Goal: Task Accomplishment & Management: Use online tool/utility

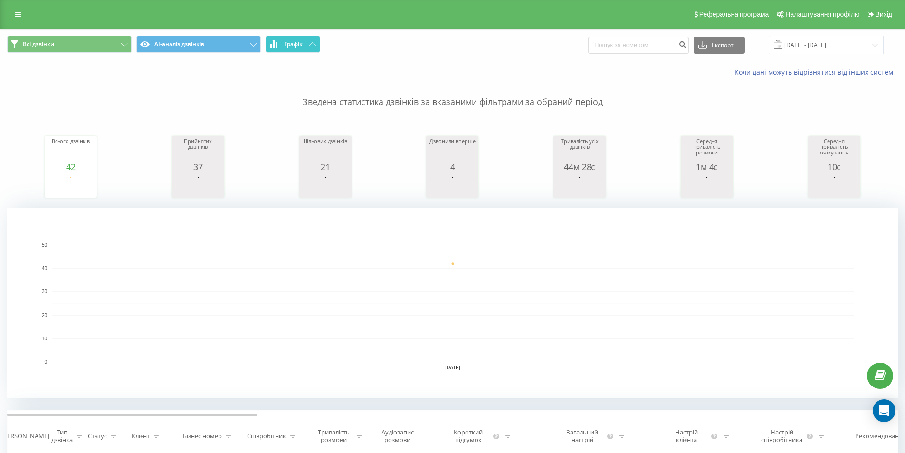
click at [298, 41] on span "Графік" at bounding box center [293, 44] width 19 height 7
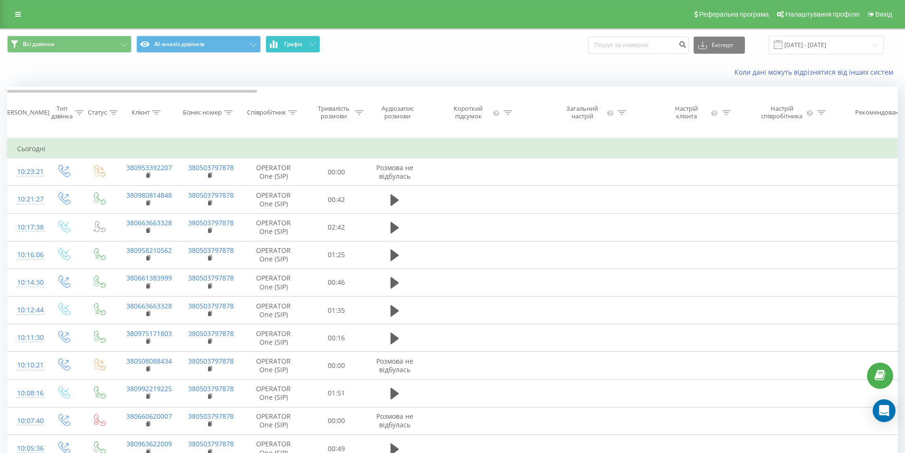
click at [298, 41] on span "Графік" at bounding box center [293, 44] width 19 height 7
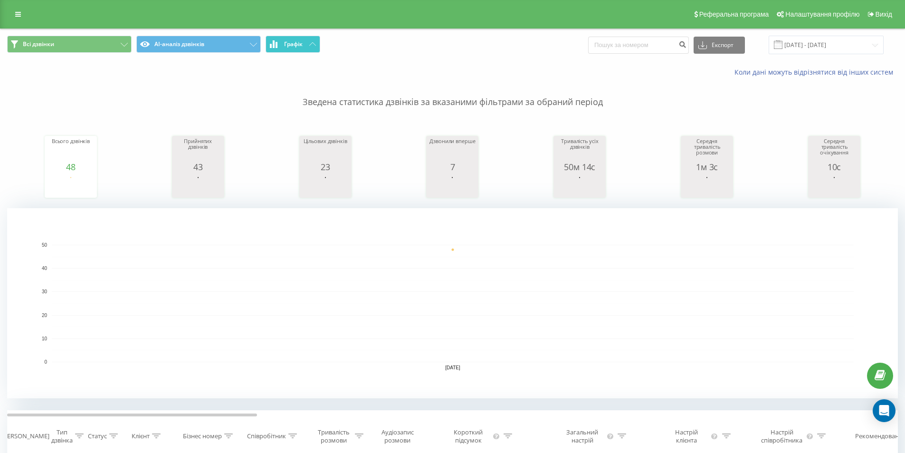
drag, startPoint x: 301, startPoint y: 42, endPoint x: 299, endPoint y: 47, distance: 5.4
click at [300, 47] on span "Графік" at bounding box center [293, 44] width 19 height 7
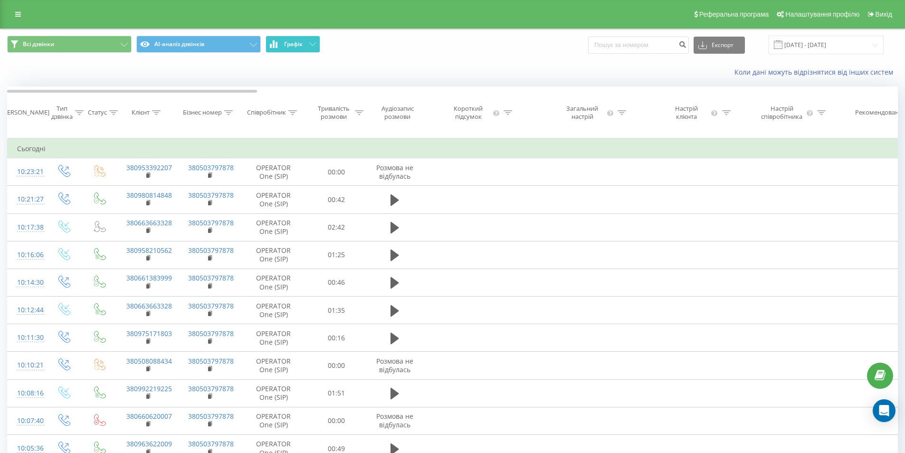
click at [299, 47] on span "Графік" at bounding box center [293, 44] width 19 height 7
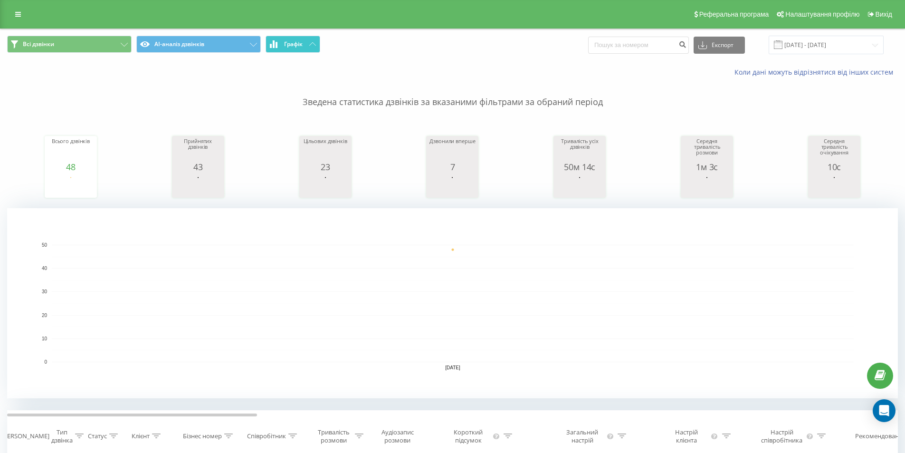
click at [306, 40] on button "Графік" at bounding box center [292, 44] width 55 height 17
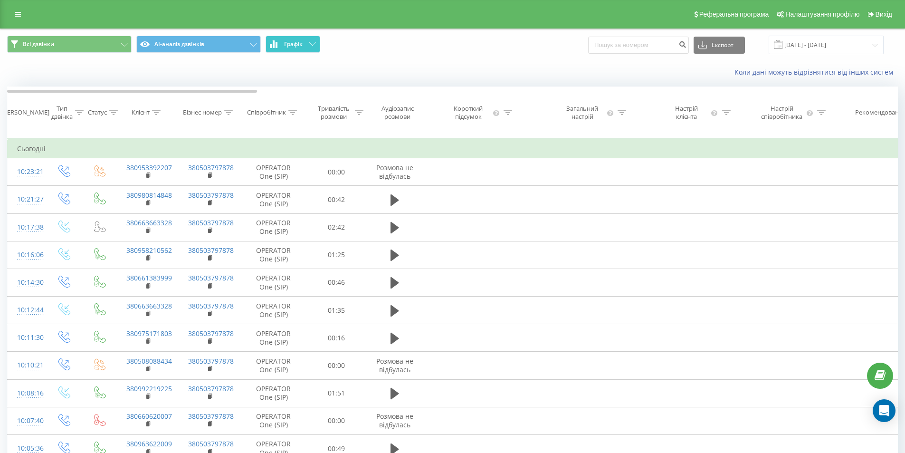
click at [306, 40] on button "Графік" at bounding box center [292, 44] width 55 height 17
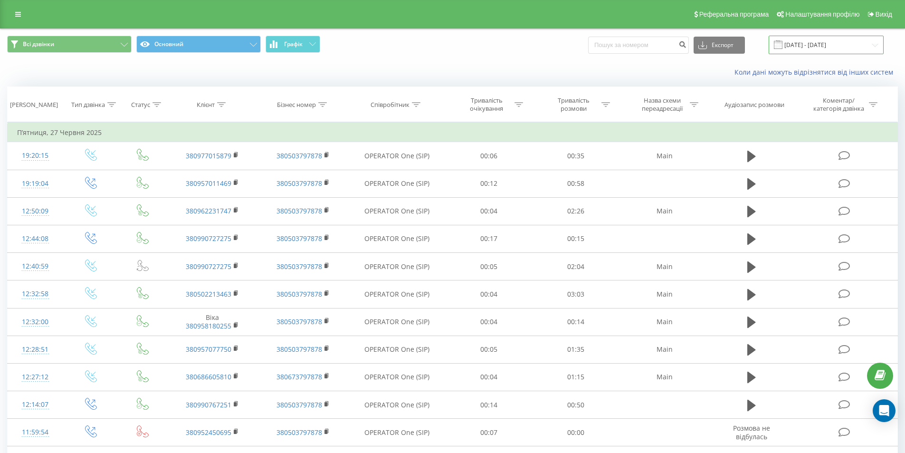
click at [829, 46] on input "27.06.2025 - 27.06.2025" at bounding box center [825, 45] width 115 height 19
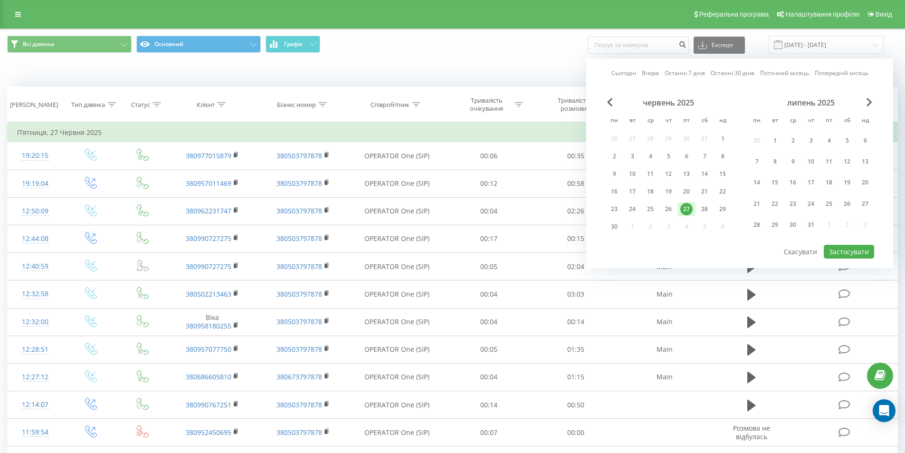
click at [861, 100] on div "липень 2025" at bounding box center [811, 102] width 126 height 9
click at [868, 101] on span "Next Month" at bounding box center [869, 102] width 6 height 9
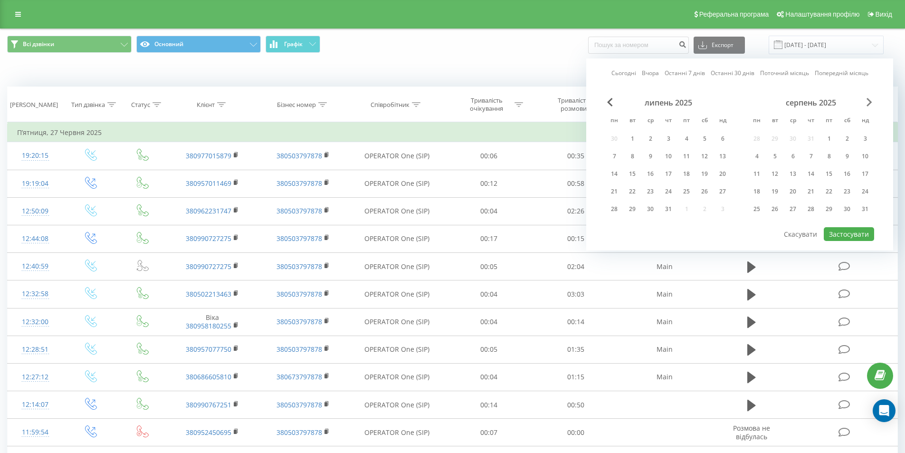
click at [868, 101] on span "Next Month" at bounding box center [869, 102] width 6 height 9
click at [771, 192] on div "23" at bounding box center [774, 191] width 12 height 12
click at [837, 236] on button "Застосувати" at bounding box center [849, 234] width 50 height 14
type input "[DATE] - [DATE]"
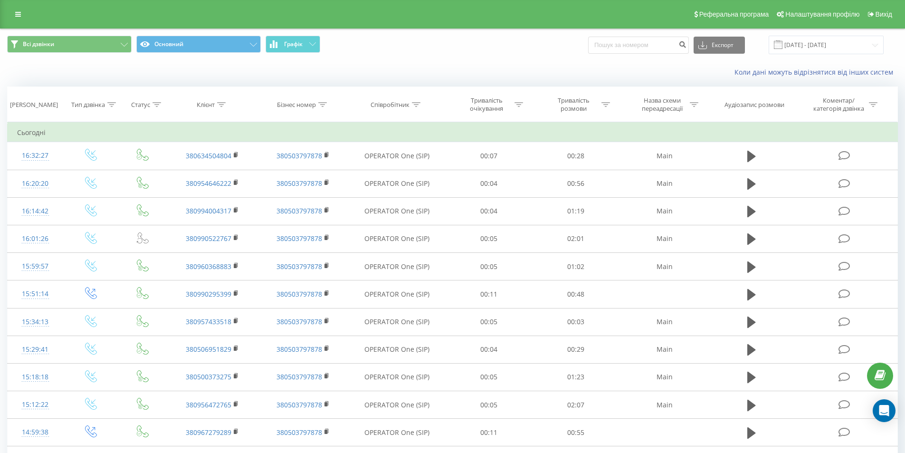
drag, startPoint x: 227, startPoint y: 35, endPoint x: 227, endPoint y: 53, distance: 17.6
click at [227, 35] on div "Всі дзвінки Основний Графік Експорт .csv .xls .xlsx 23.09.2025 - 23.09.2025" at bounding box center [452, 45] width 904 height 32
click at [227, 41] on button "Основний" at bounding box center [198, 44] width 124 height 17
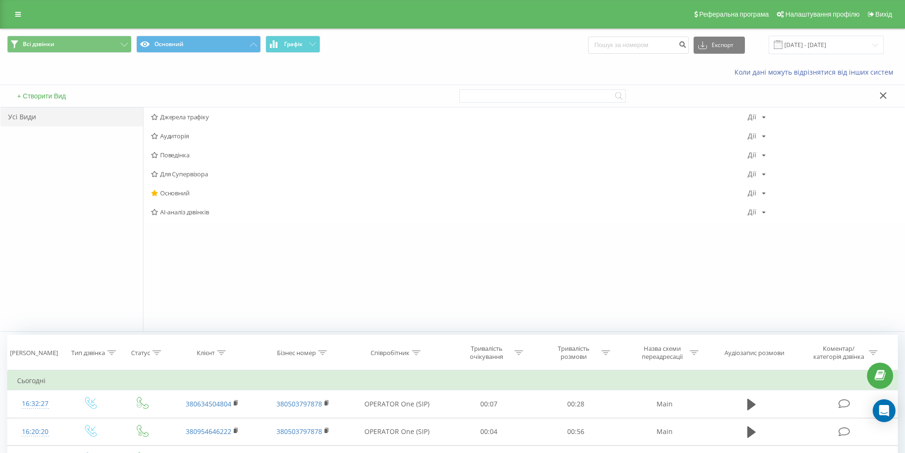
click at [183, 211] on span "AI-аналіз дзвінків" at bounding box center [449, 211] width 597 height 7
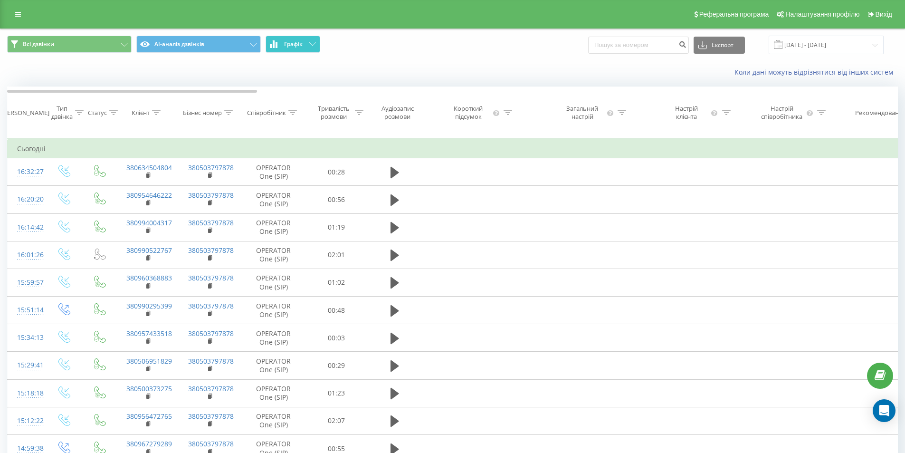
click at [295, 48] on button "Графік" at bounding box center [292, 44] width 55 height 17
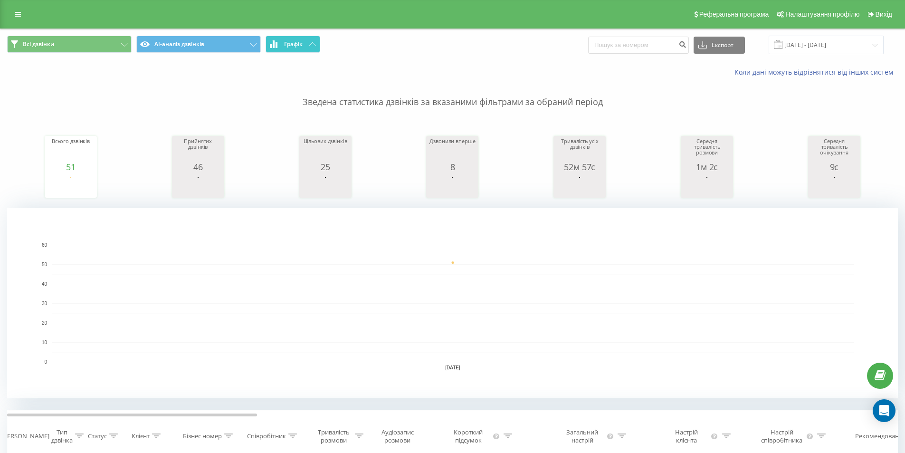
click at [300, 47] on span "Графік" at bounding box center [293, 44] width 19 height 7
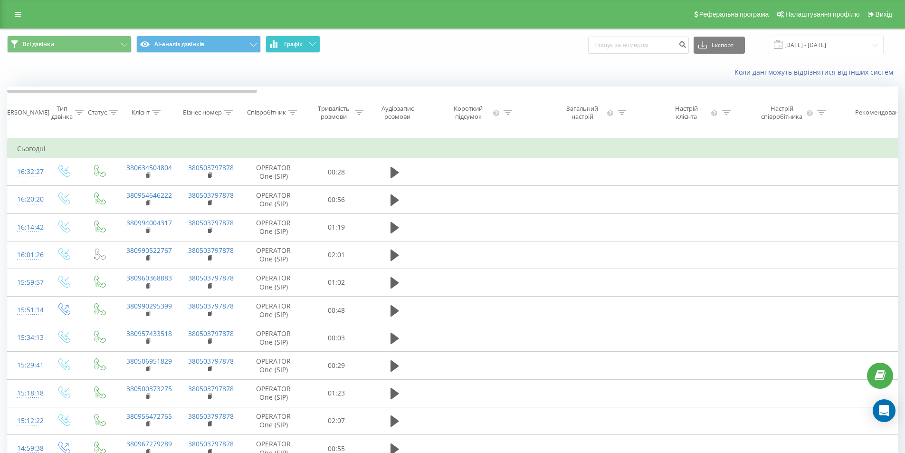
click at [300, 47] on span "Графік" at bounding box center [293, 44] width 19 height 7
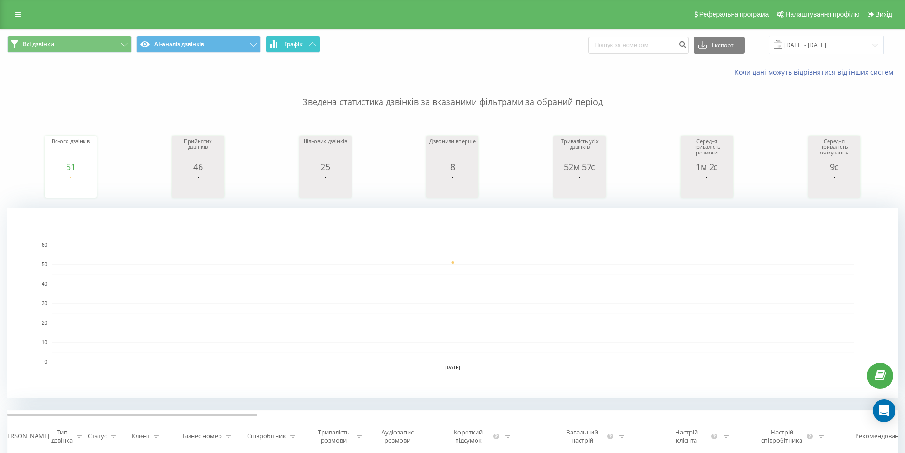
click at [284, 43] on span "Графік" at bounding box center [293, 44] width 19 height 7
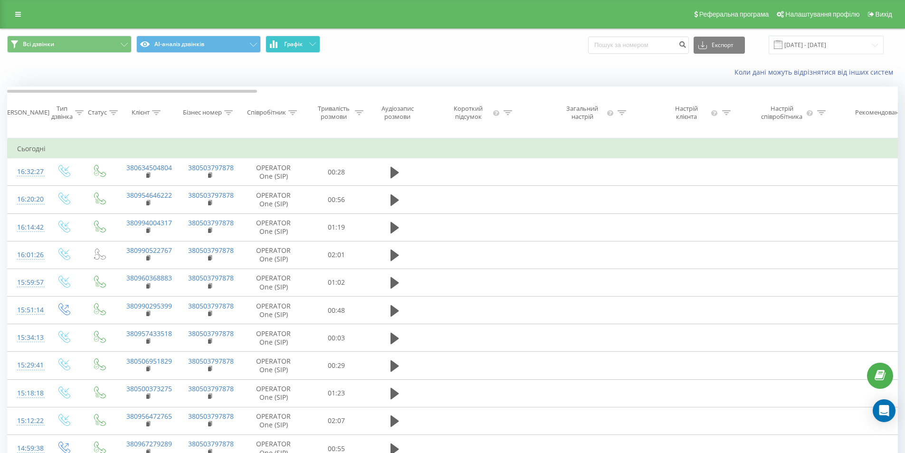
click at [284, 43] on span "Графік" at bounding box center [293, 44] width 19 height 7
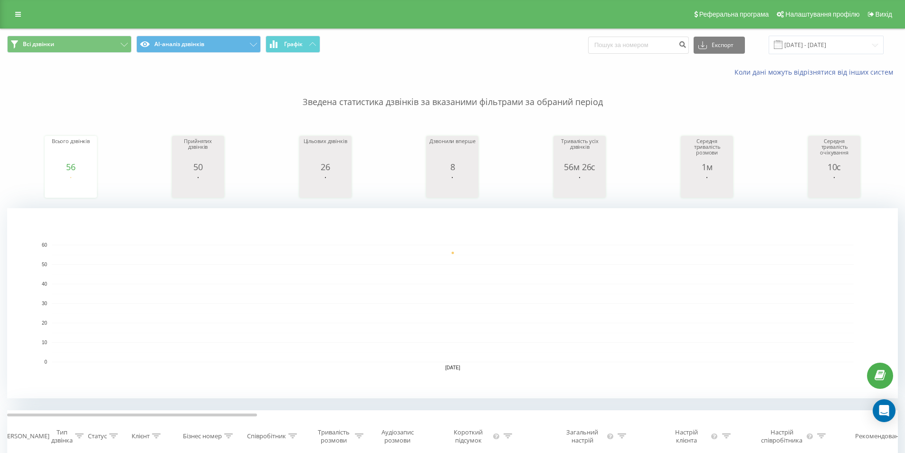
click at [97, 27] on div "Реферальна програма Налаштування профілю Вихід" at bounding box center [452, 14] width 905 height 28
click at [113, 47] on button "Всі дзвінки" at bounding box center [69, 44] width 124 height 17
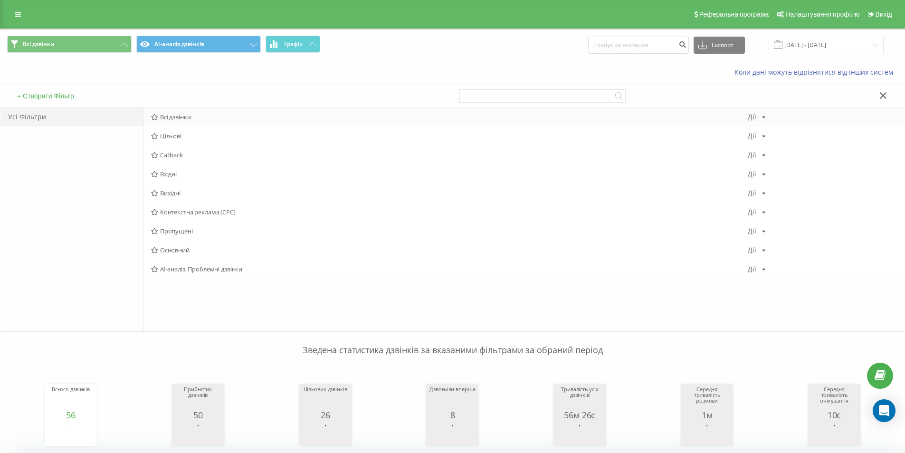
click at [181, 121] on div "Всі дзвінки Дії Редагувати Копіювати Видалити За замовчуванням Поділитися" at bounding box center [523, 116] width 761 height 19
click at [177, 114] on span "Всі дзвінки" at bounding box center [449, 117] width 597 height 7
